Goal: Find specific page/section: Find specific page/section

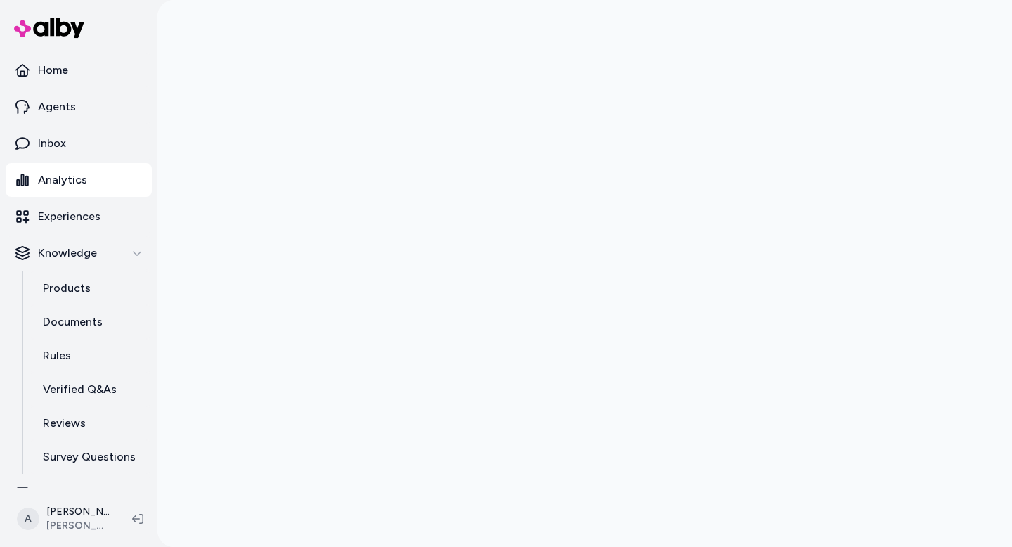
click at [61, 179] on p "Analytics" at bounding box center [62, 179] width 49 height 17
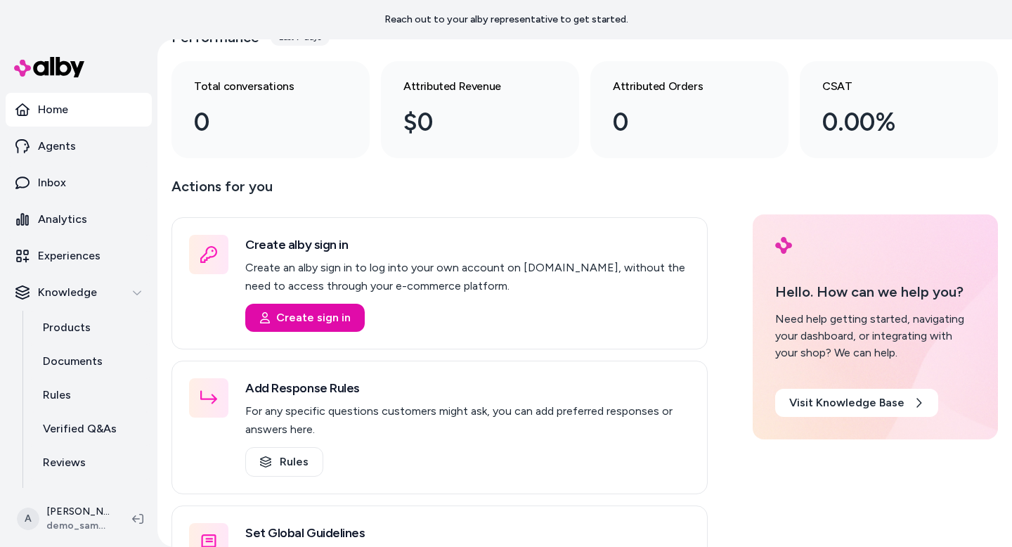
scroll to position [91, 0]
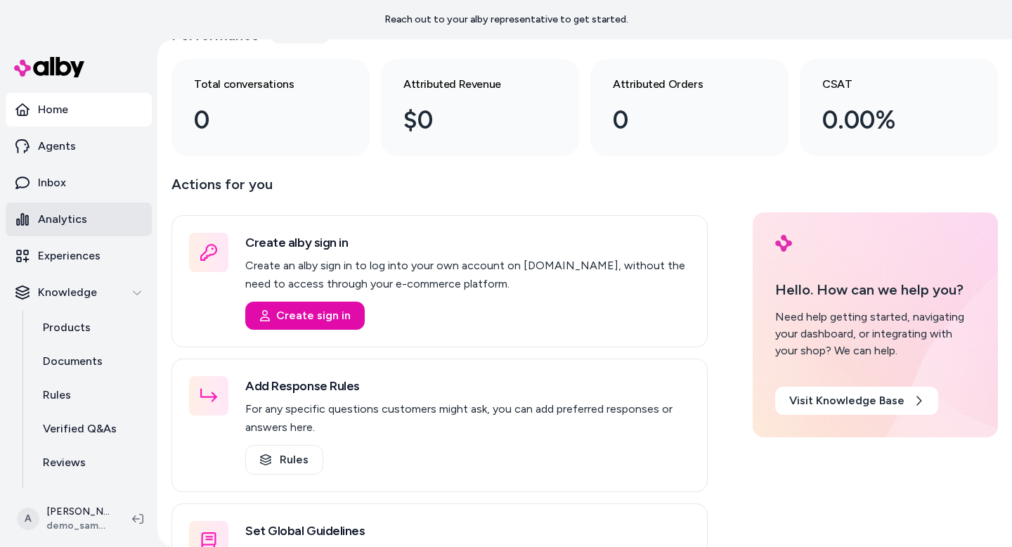
click at [58, 221] on p "Analytics" at bounding box center [62, 219] width 49 height 17
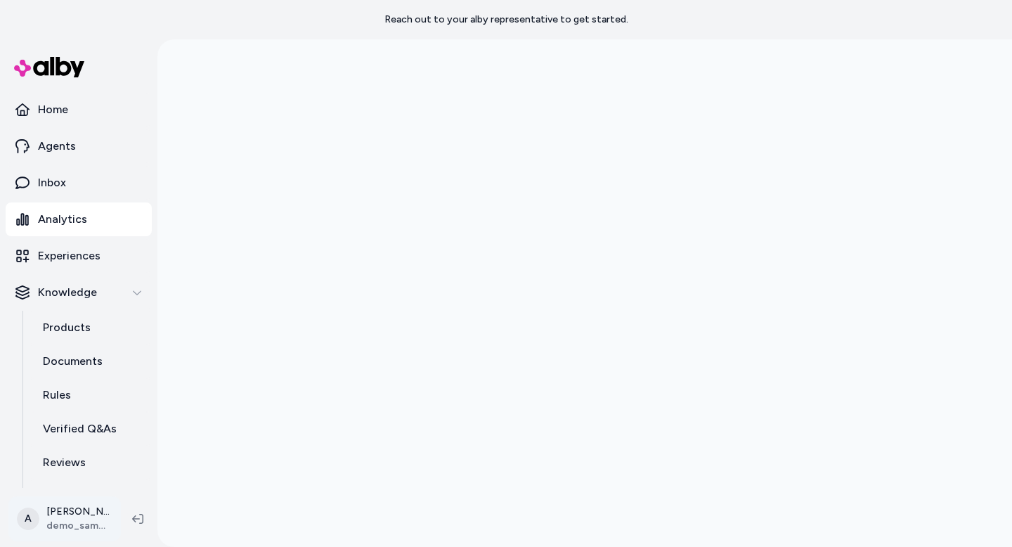
click at [99, 510] on html "Reach out to your alby representative to get started. Home Agents Inbox Analyti…" at bounding box center [506, 273] width 1012 height 547
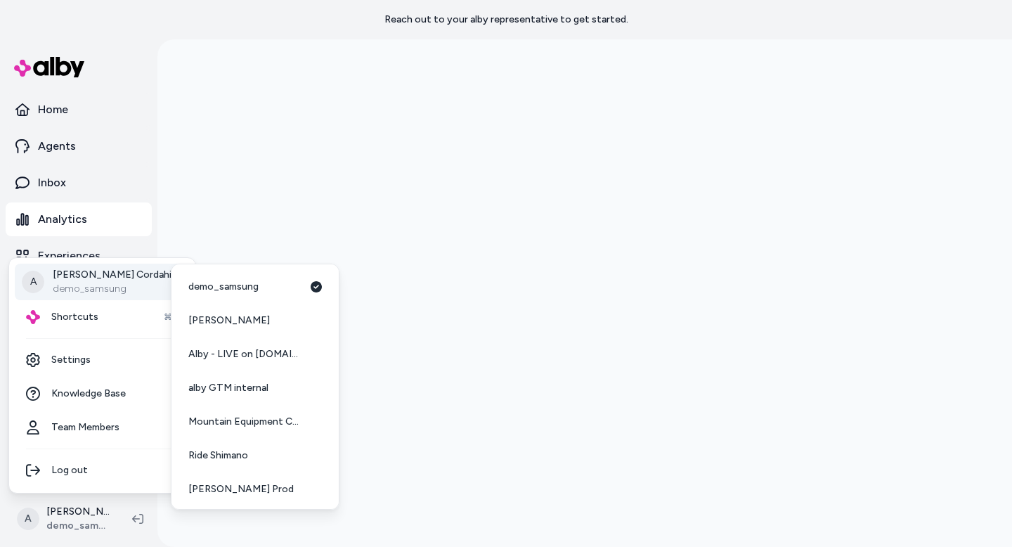
click at [155, 288] on div "A [PERSON_NAME] demo_samsung" at bounding box center [102, 282] width 175 height 37
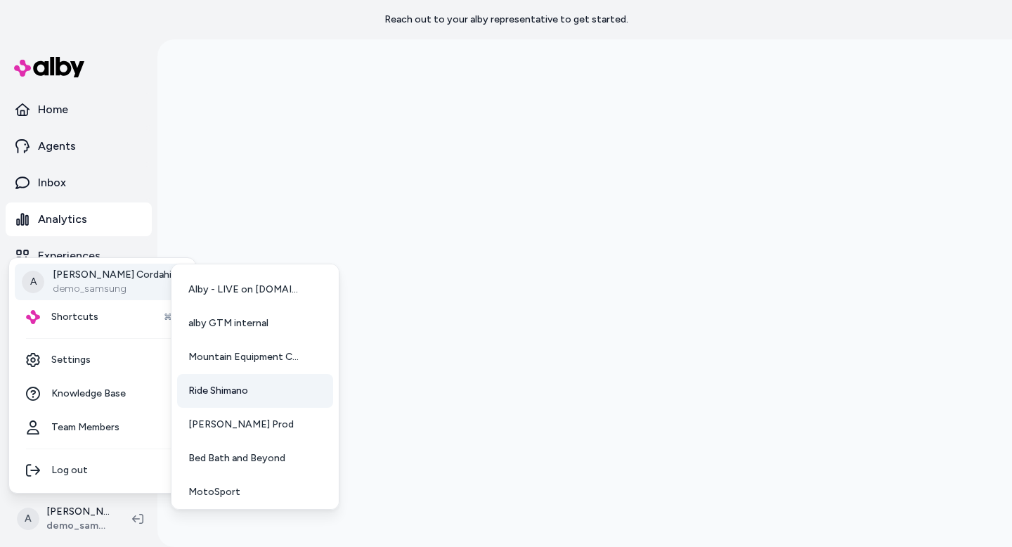
scroll to position [65, 0]
click at [231, 427] on link "[PERSON_NAME] Prod" at bounding box center [255, 424] width 156 height 34
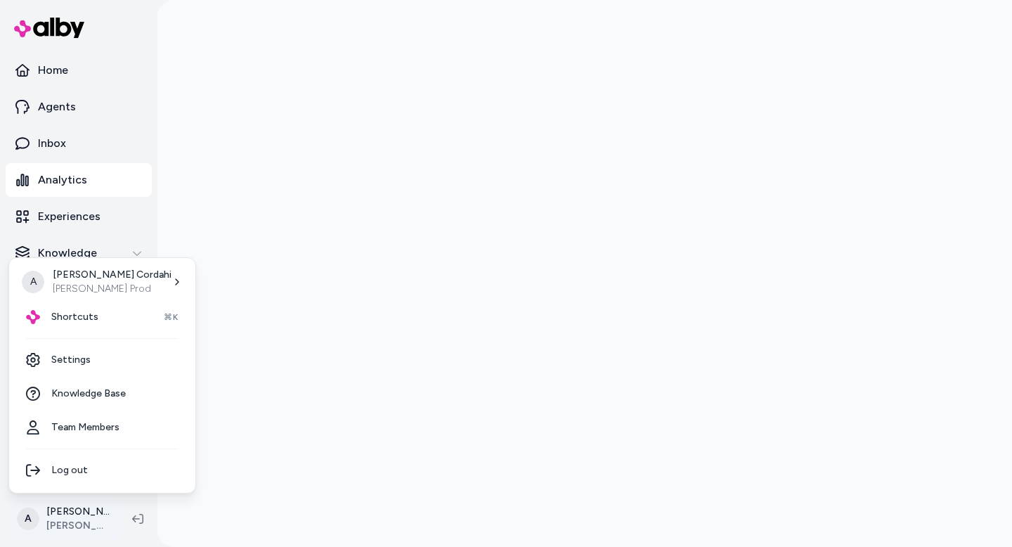
click at [87, 524] on html "Home Agents Inbox Analytics Experiences Knowledge Products Documents Rules Veri…" at bounding box center [506, 273] width 1012 height 547
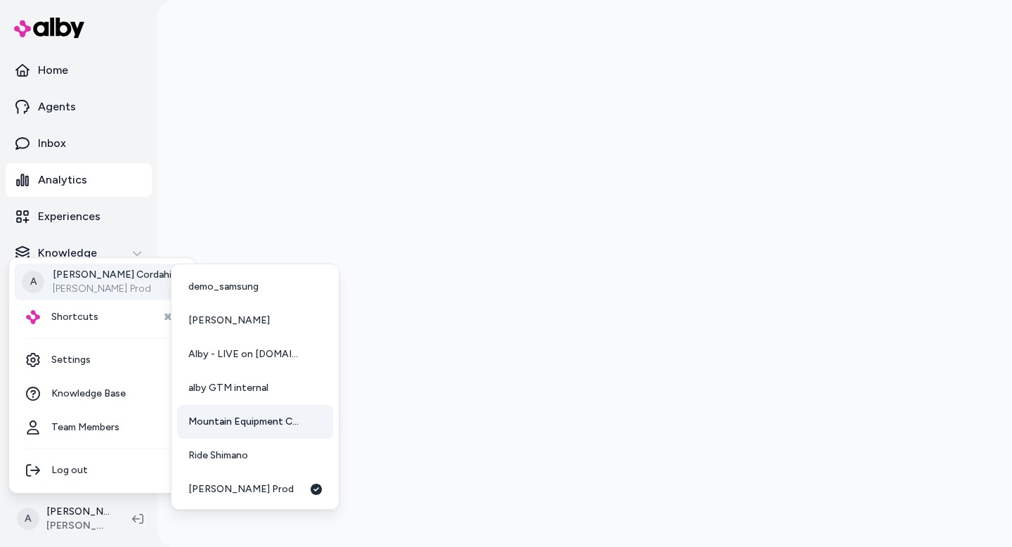
click at [246, 429] on link "Mountain Equipment Company" at bounding box center [255, 422] width 156 height 34
